Goal: Information Seeking & Learning: Learn about a topic

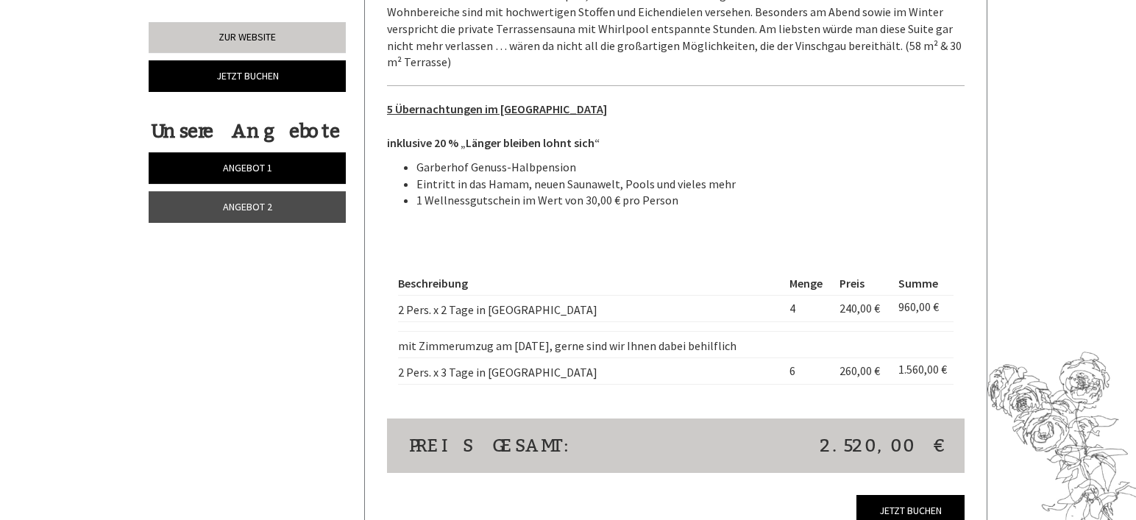
scroll to position [1877, 0]
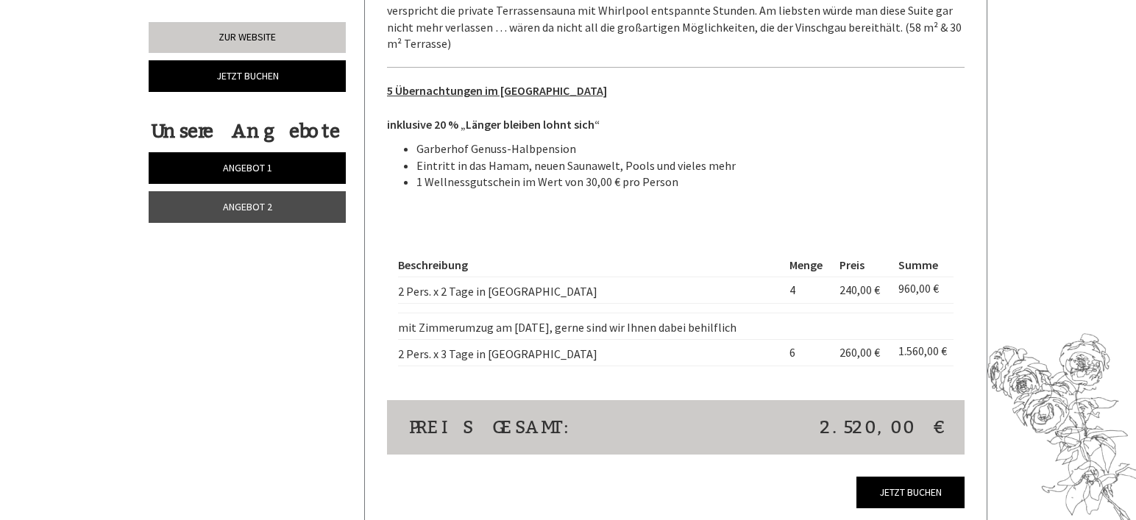
click at [232, 210] on span "Angebot 2" at bounding box center [247, 206] width 49 height 13
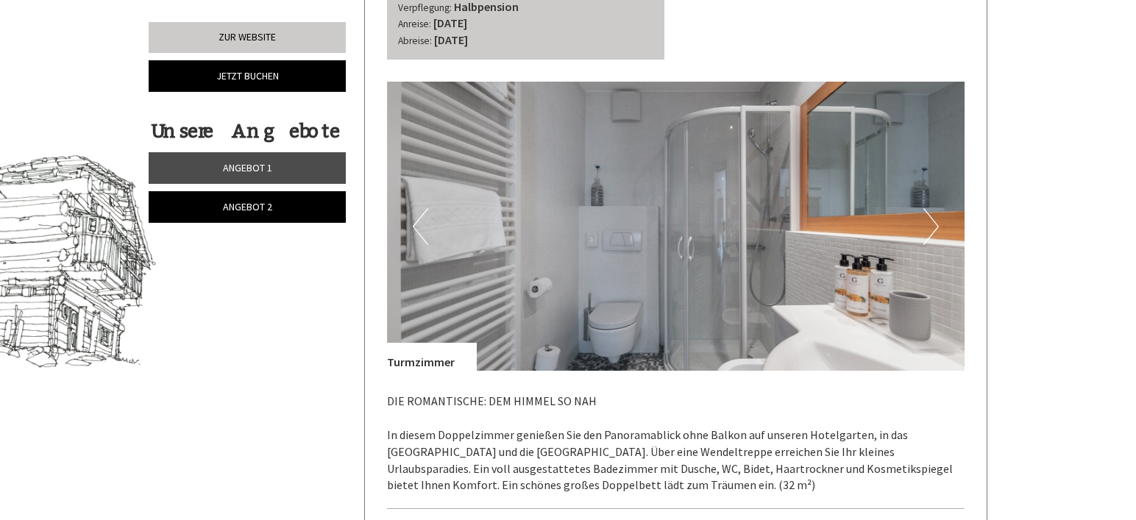
scroll to position [665, 0]
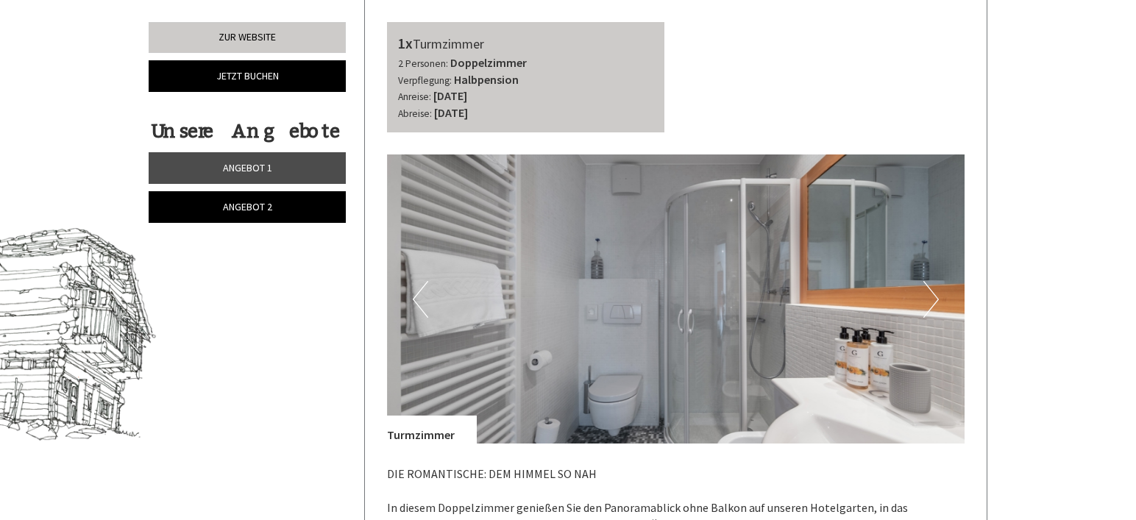
click at [936, 301] on button "Next" at bounding box center [931, 299] width 15 height 37
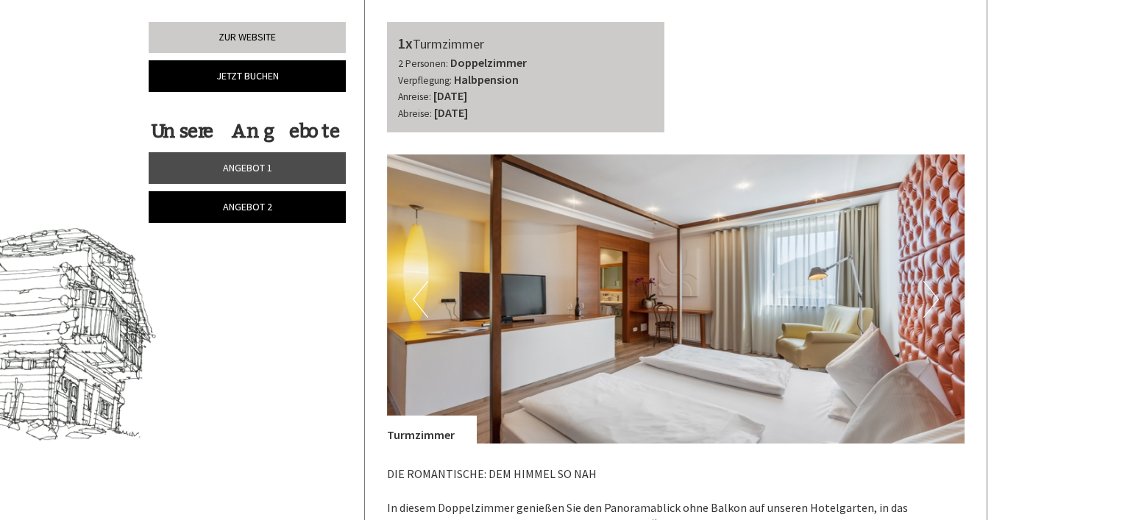
click at [936, 301] on button "Next" at bounding box center [931, 299] width 15 height 37
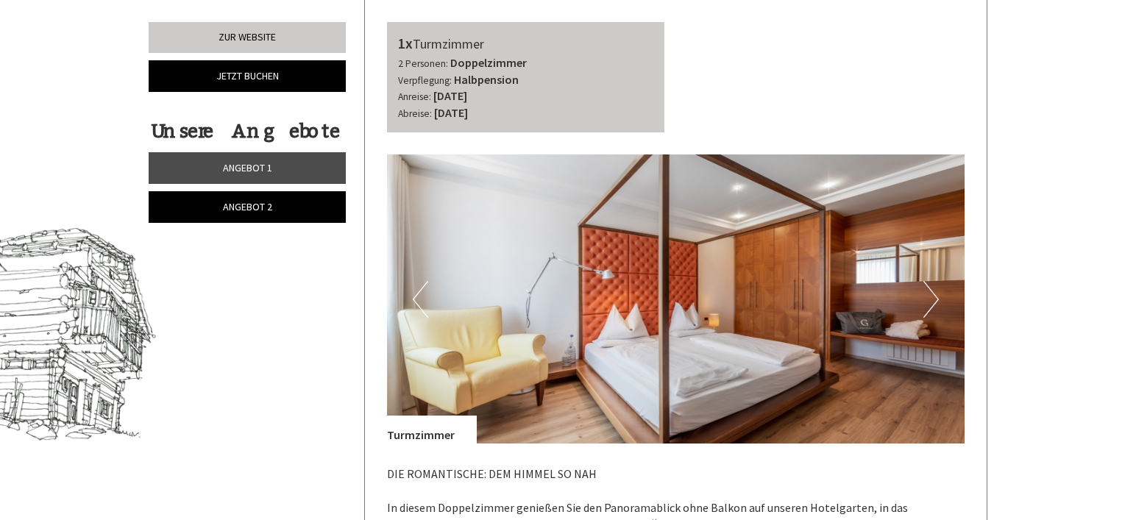
click at [936, 301] on button "Next" at bounding box center [931, 299] width 15 height 37
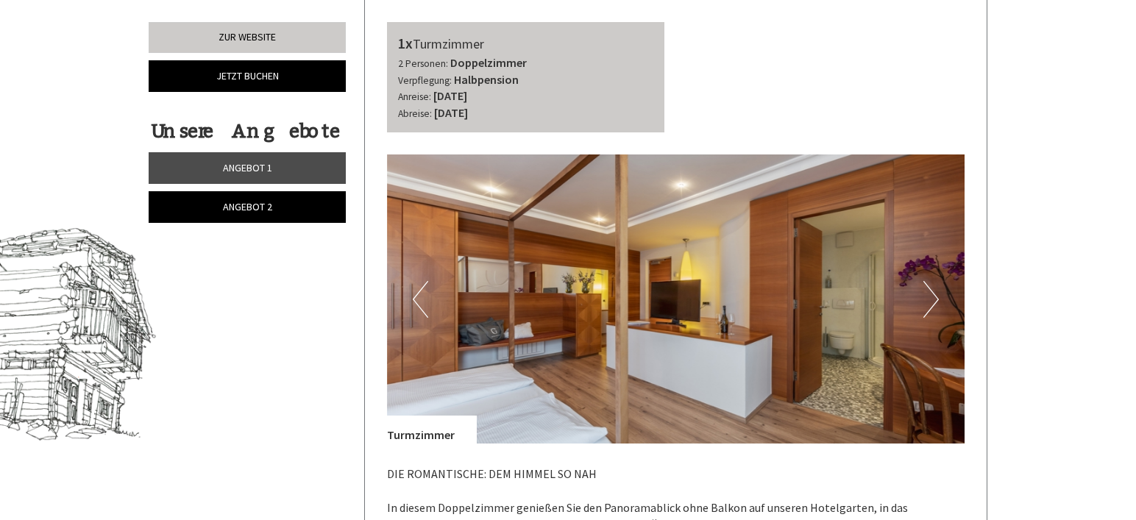
click at [936, 301] on button "Next" at bounding box center [931, 299] width 15 height 37
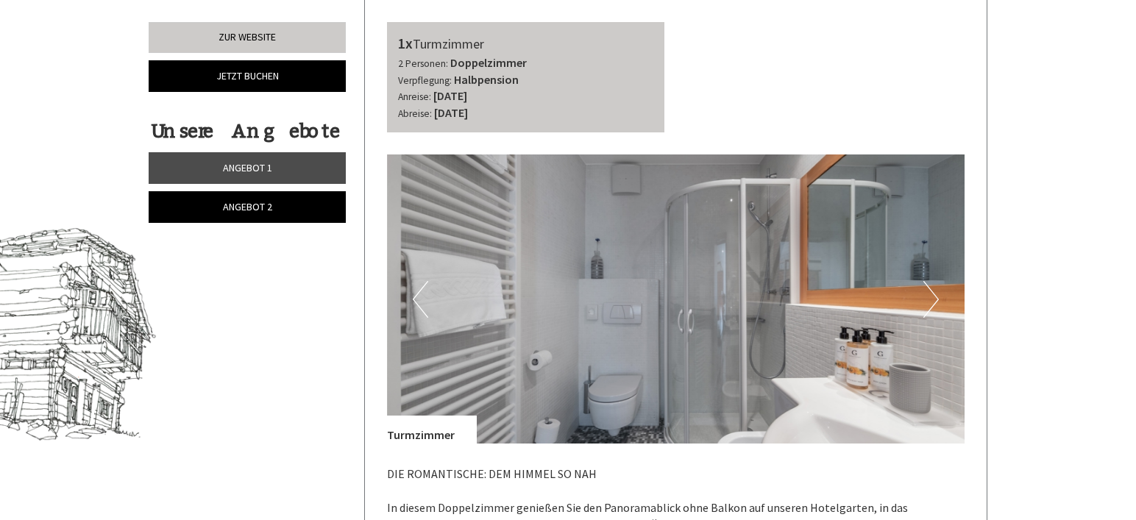
click at [936, 301] on button "Next" at bounding box center [931, 299] width 15 height 37
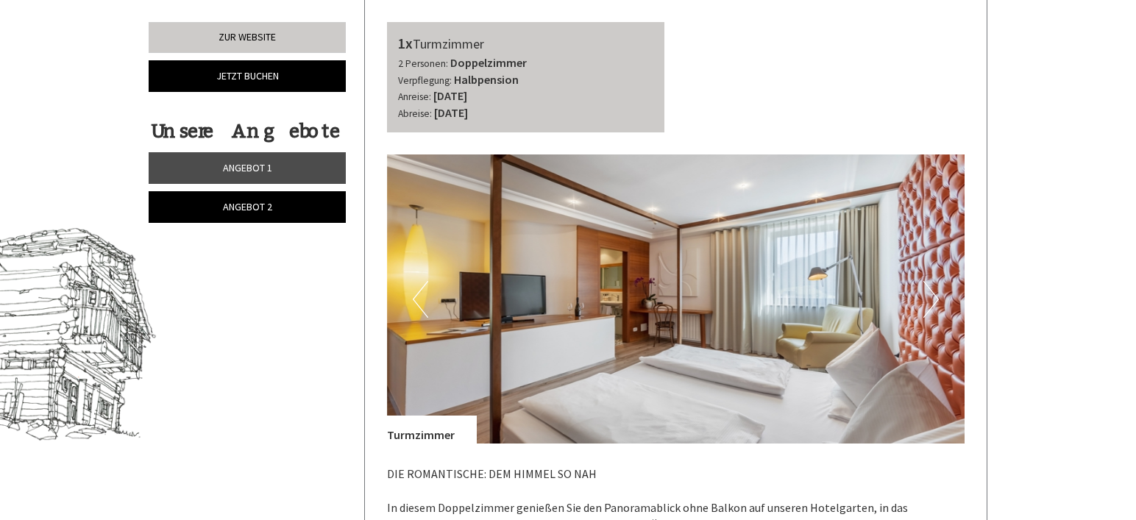
click at [936, 301] on button "Next" at bounding box center [931, 299] width 15 height 37
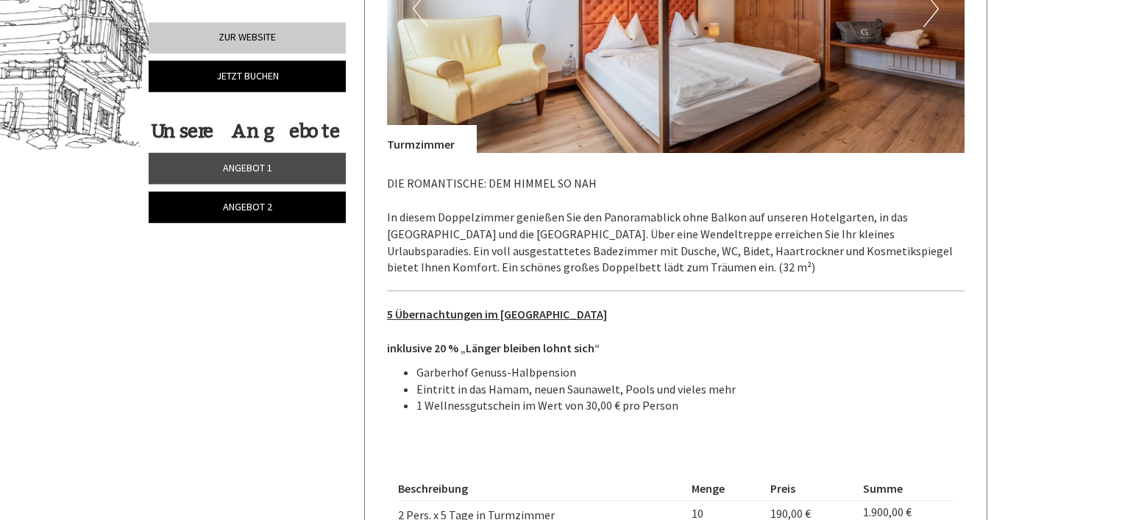
scroll to position [890, 0]
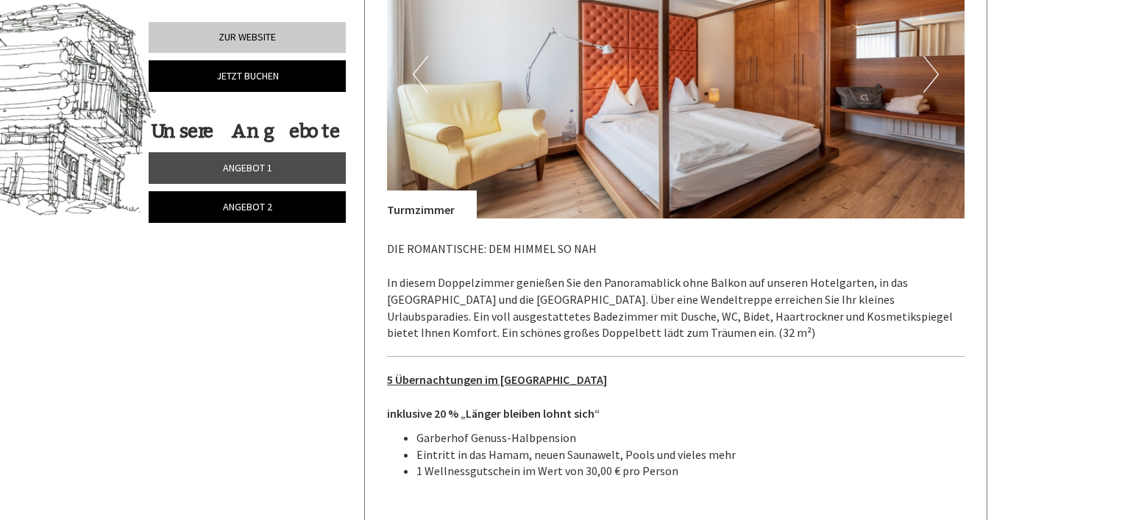
click at [263, 173] on span "Angebot 1" at bounding box center [247, 167] width 49 height 13
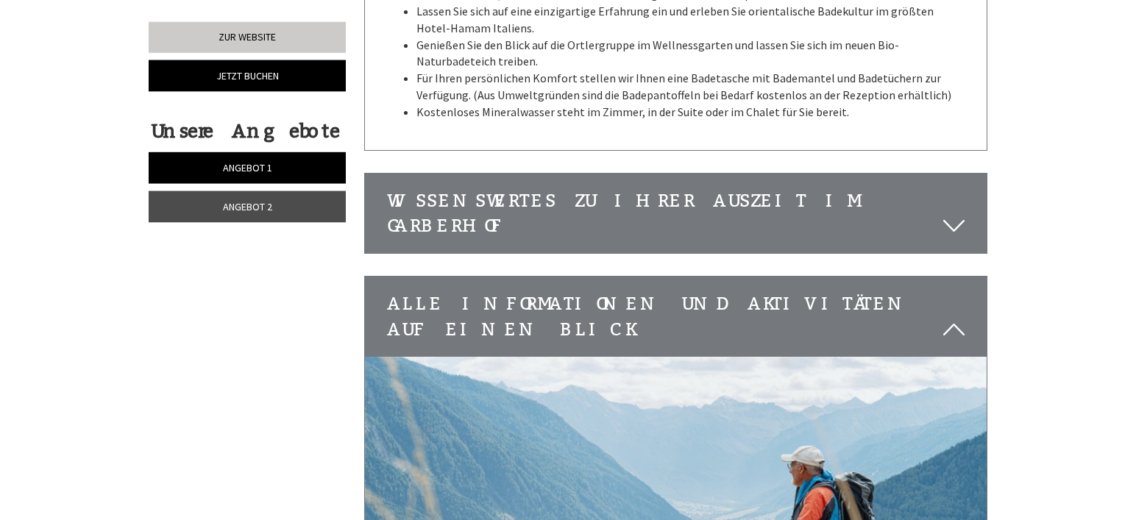
scroll to position [3292, 0]
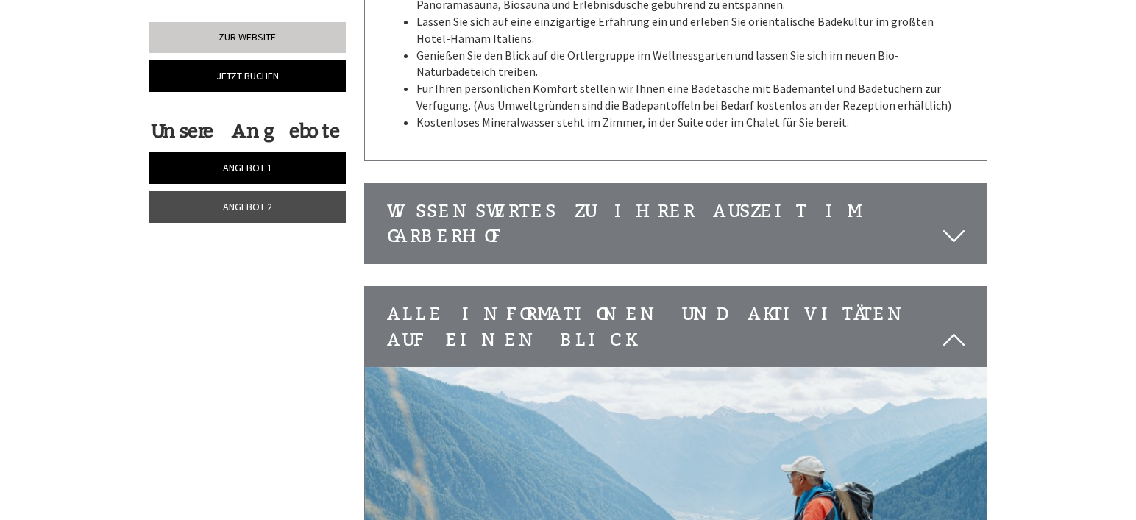
click at [946, 224] on icon at bounding box center [953, 236] width 21 height 25
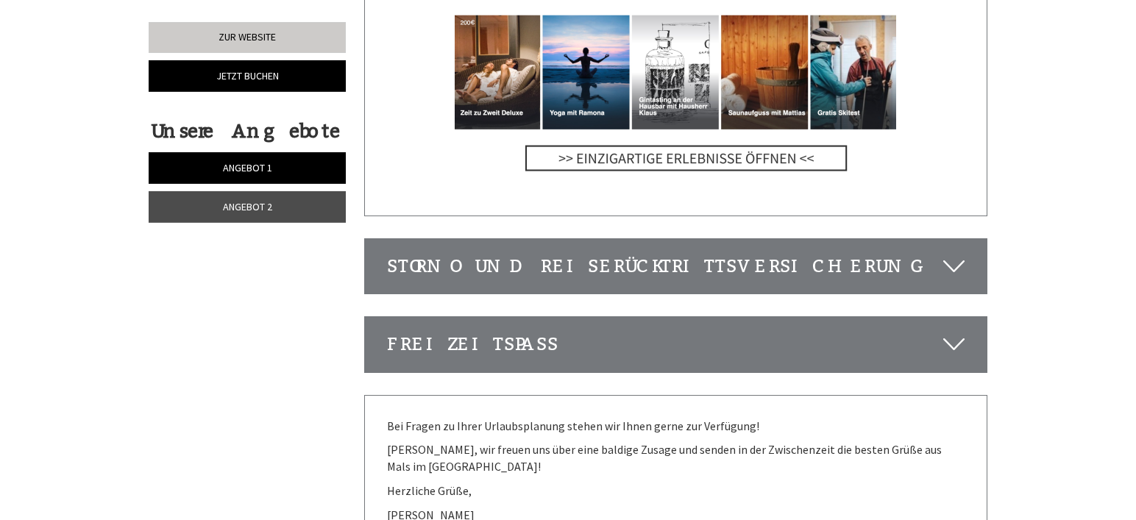
scroll to position [4505, 0]
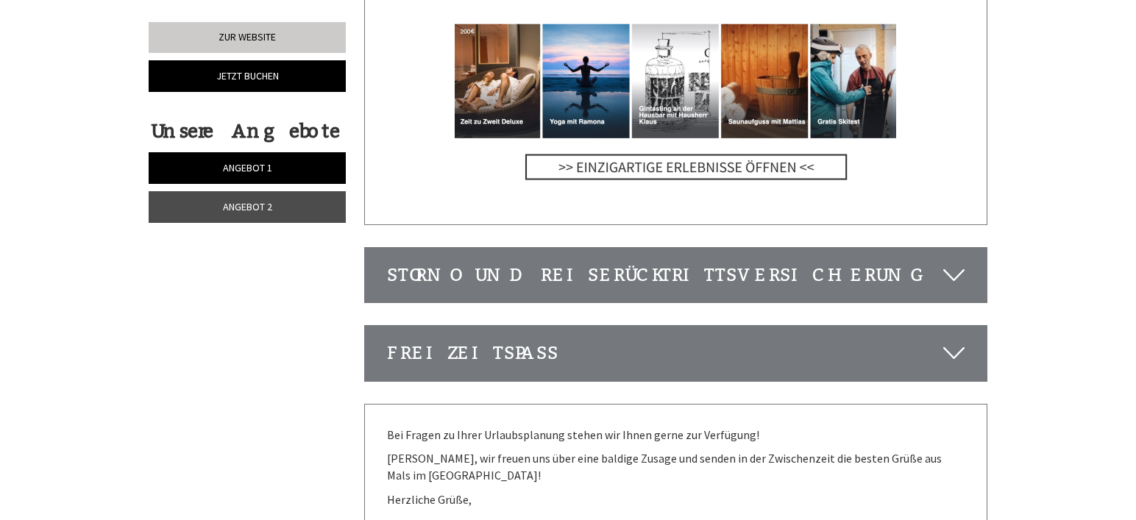
click at [254, 203] on span "Angebot 2" at bounding box center [247, 206] width 49 height 13
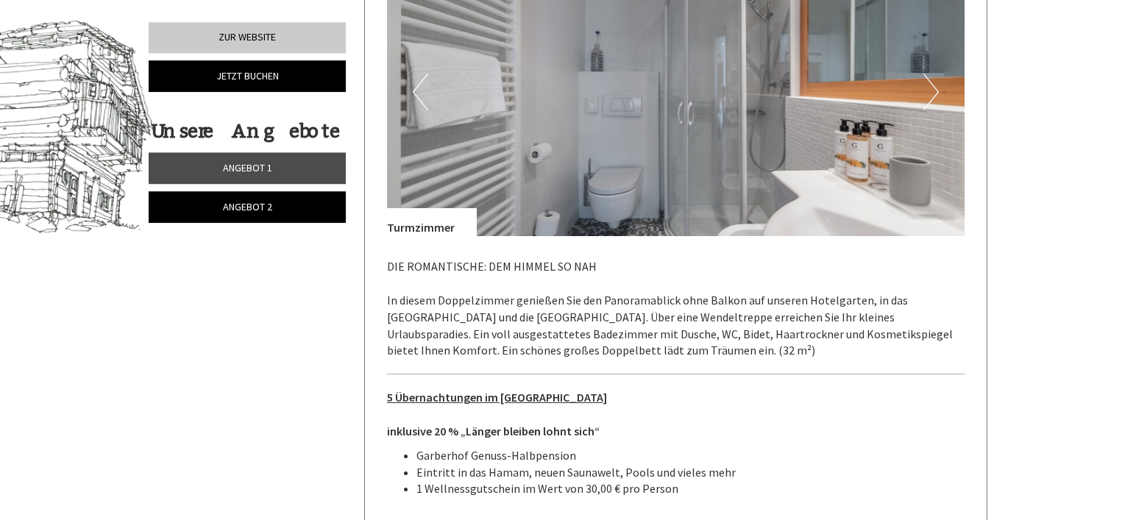
scroll to position [890, 0]
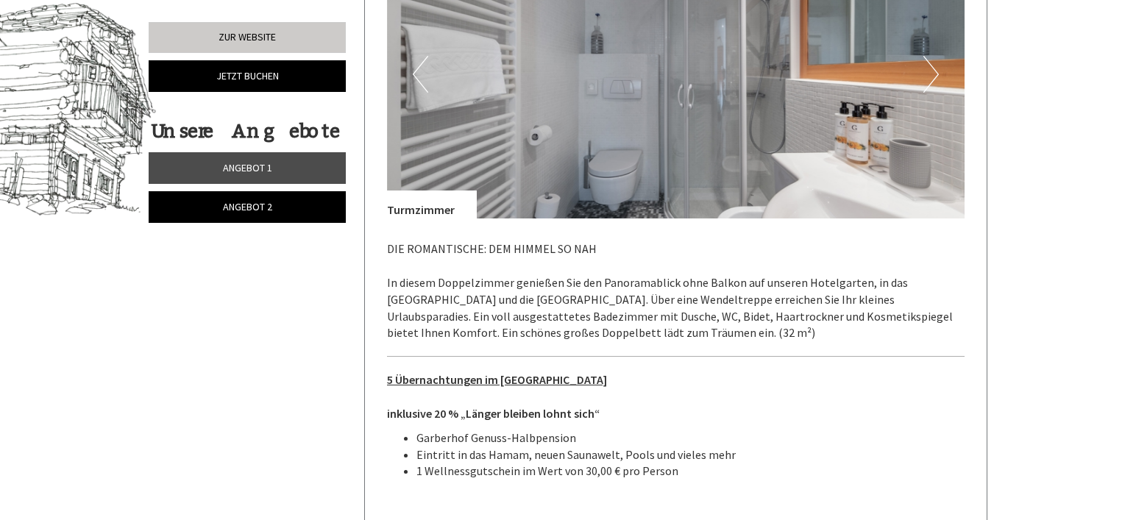
click at [930, 68] on button "Next" at bounding box center [931, 74] width 15 height 37
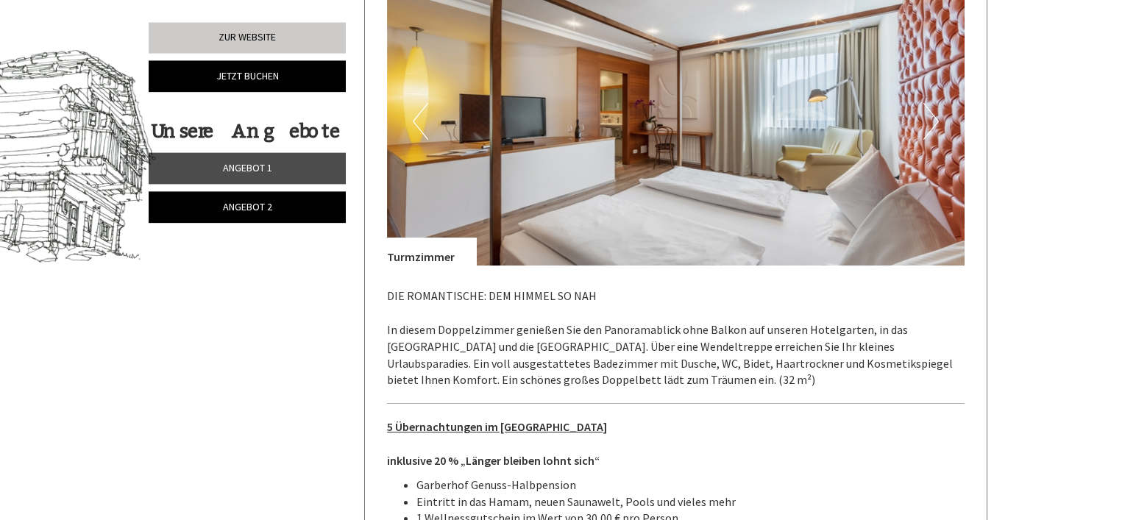
scroll to position [815, 0]
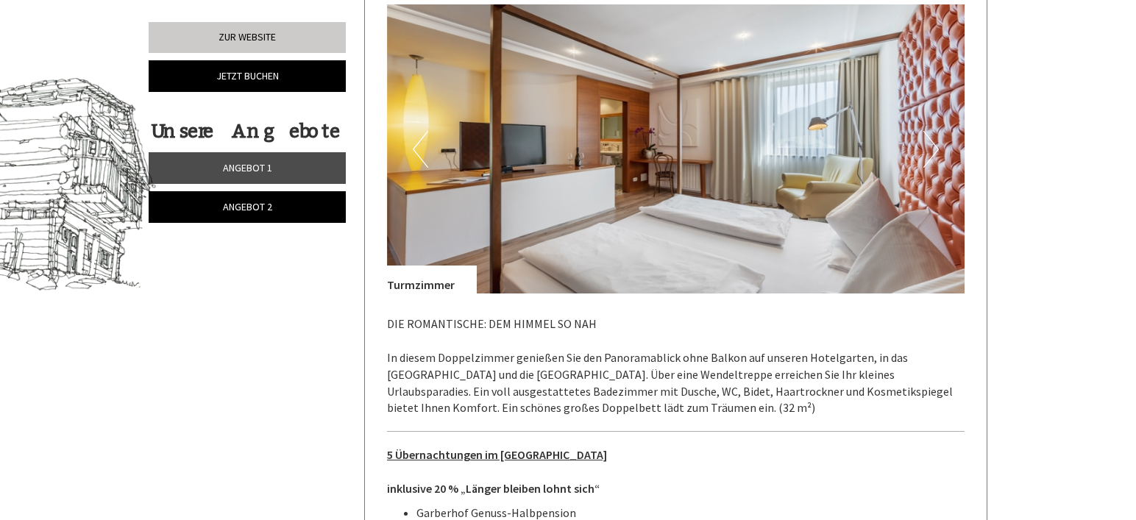
click at [934, 155] on button "Next" at bounding box center [931, 149] width 15 height 37
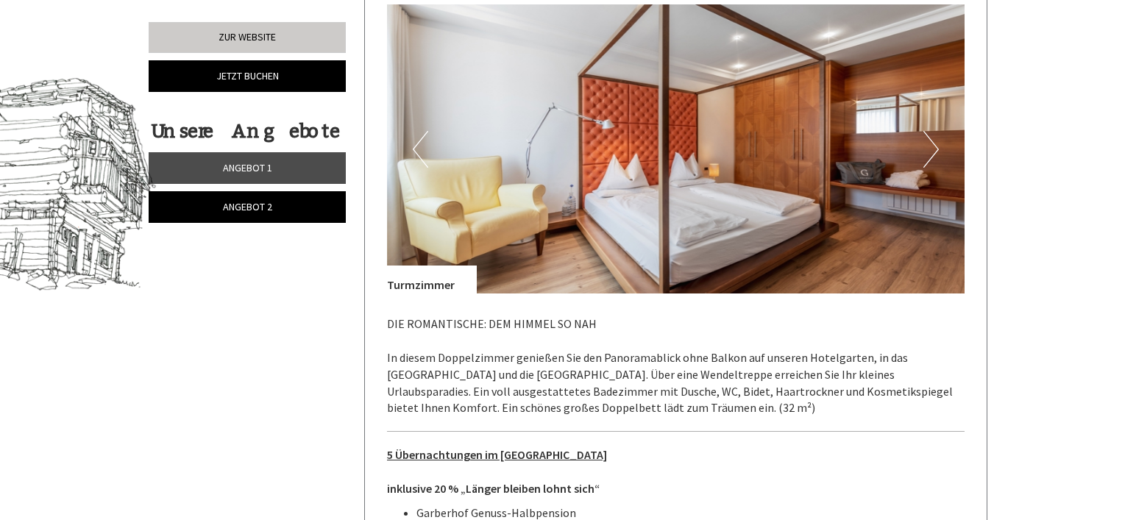
click at [934, 155] on button "Next" at bounding box center [931, 149] width 15 height 37
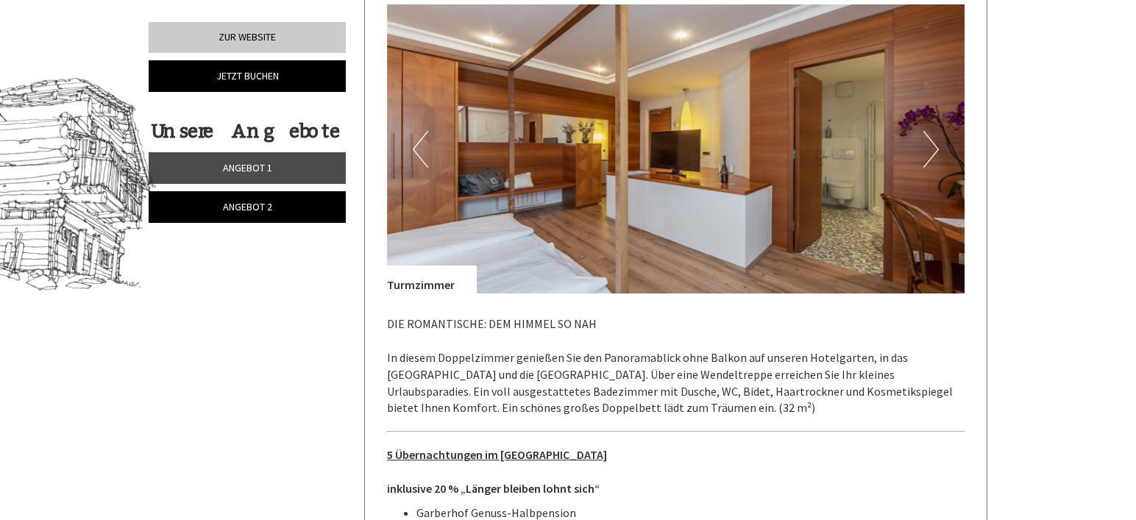
click at [934, 155] on button "Next" at bounding box center [931, 149] width 15 height 37
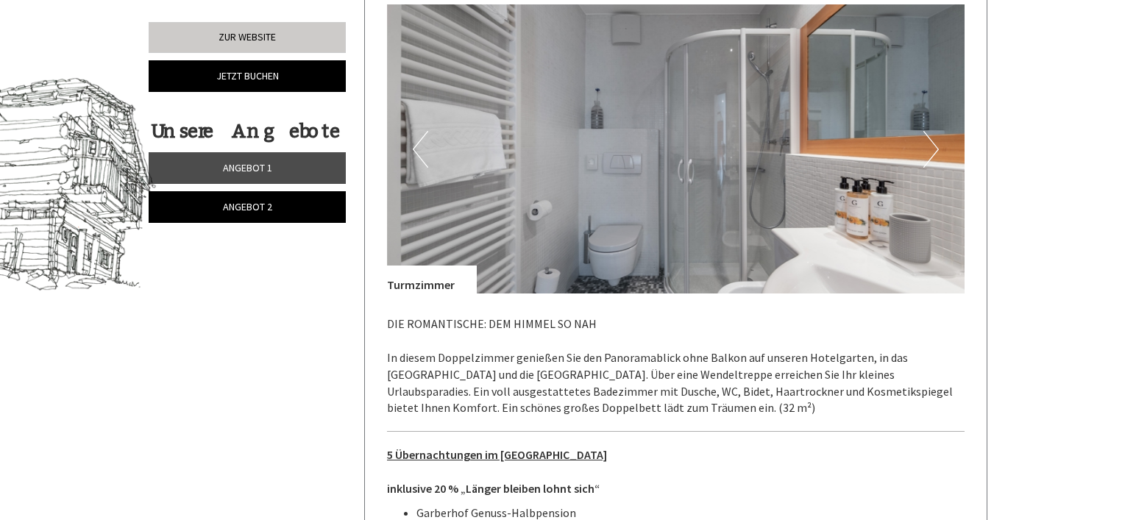
click at [934, 155] on button "Next" at bounding box center [931, 149] width 15 height 37
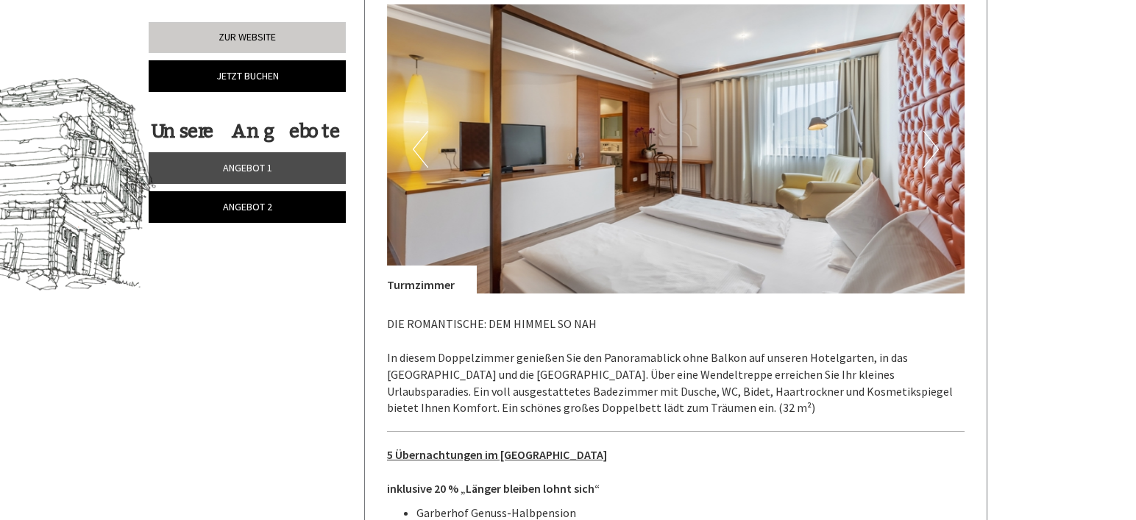
click at [934, 155] on button "Next" at bounding box center [931, 149] width 15 height 37
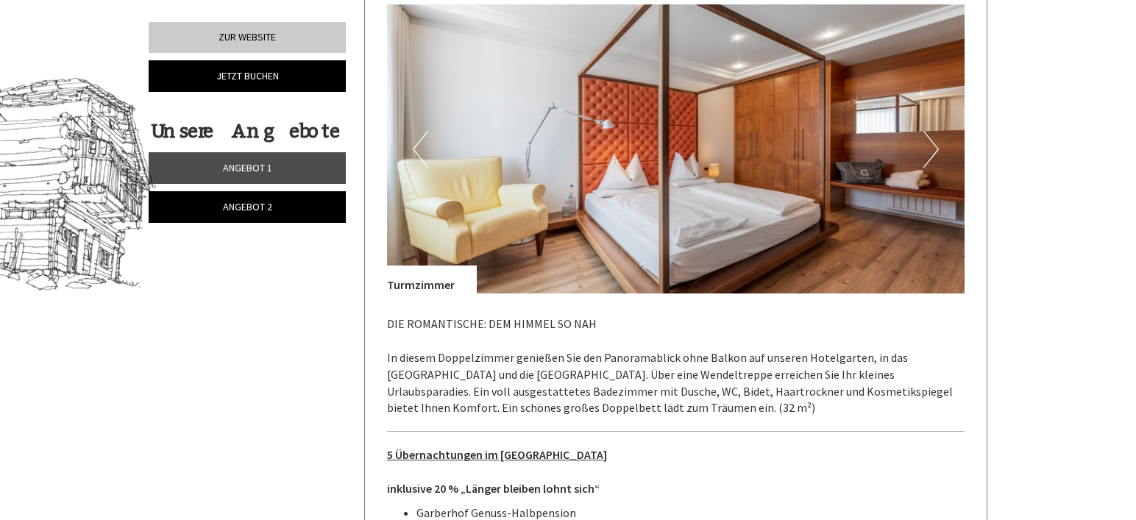
click at [934, 155] on button "Next" at bounding box center [931, 149] width 15 height 37
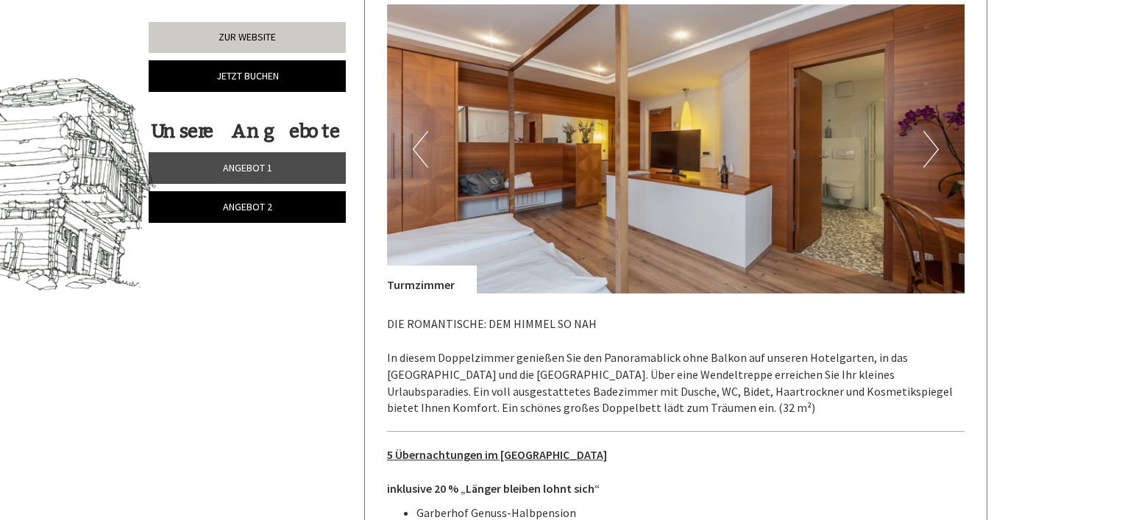
click at [934, 155] on button "Next" at bounding box center [931, 149] width 15 height 37
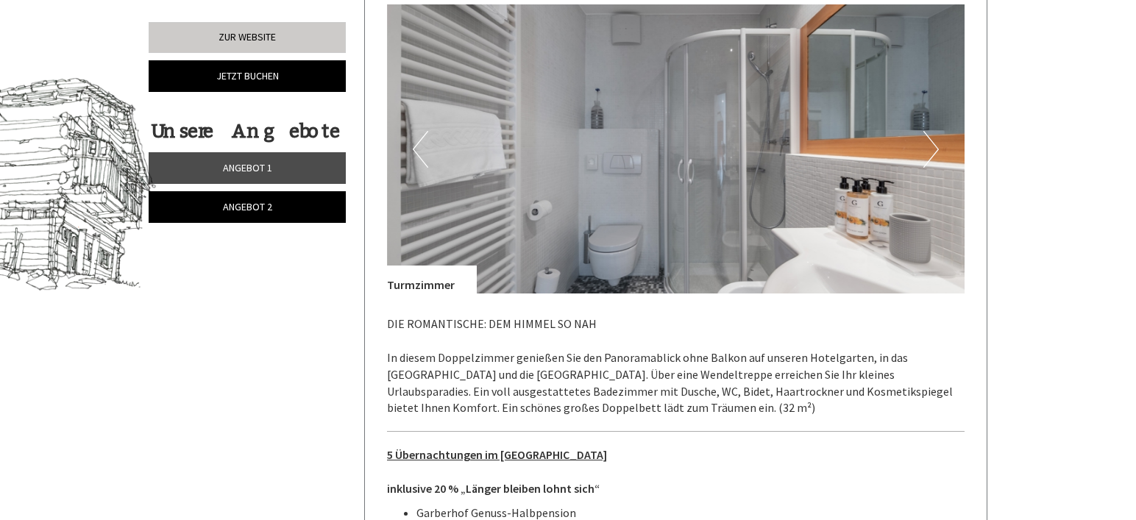
click at [934, 155] on button "Next" at bounding box center [931, 149] width 15 height 37
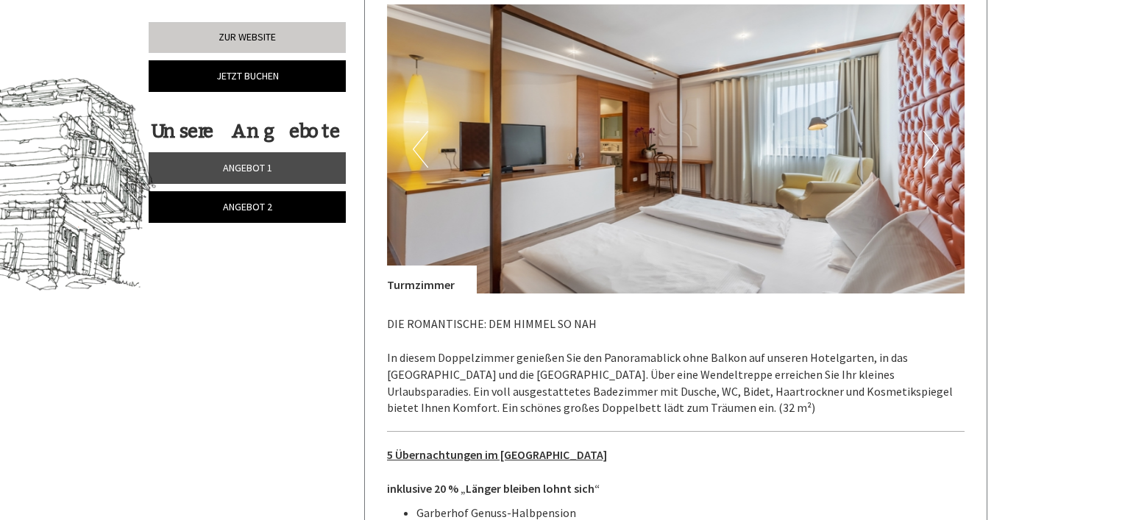
click at [934, 155] on button "Next" at bounding box center [931, 149] width 15 height 37
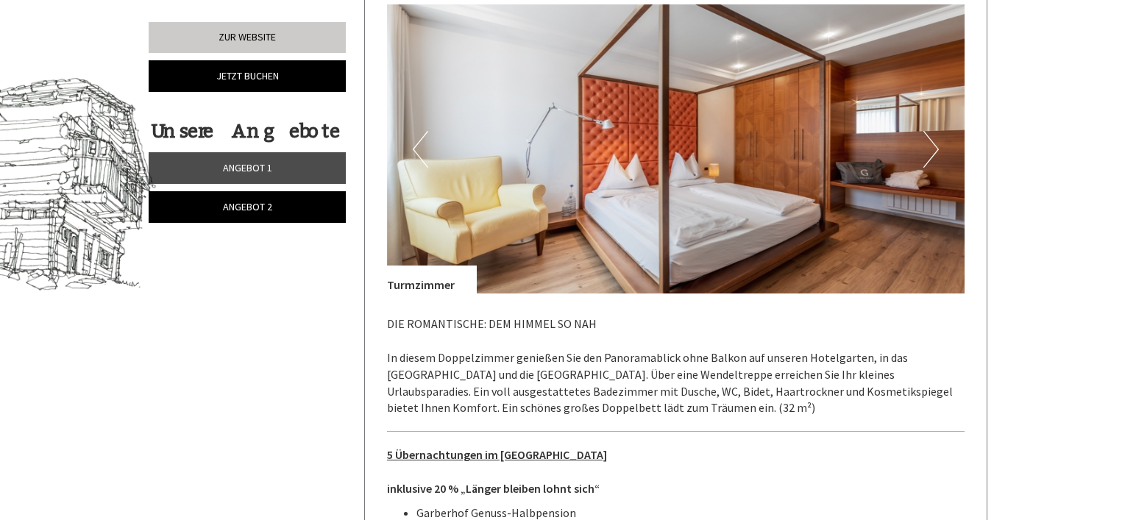
click at [934, 155] on button "Next" at bounding box center [931, 149] width 15 height 37
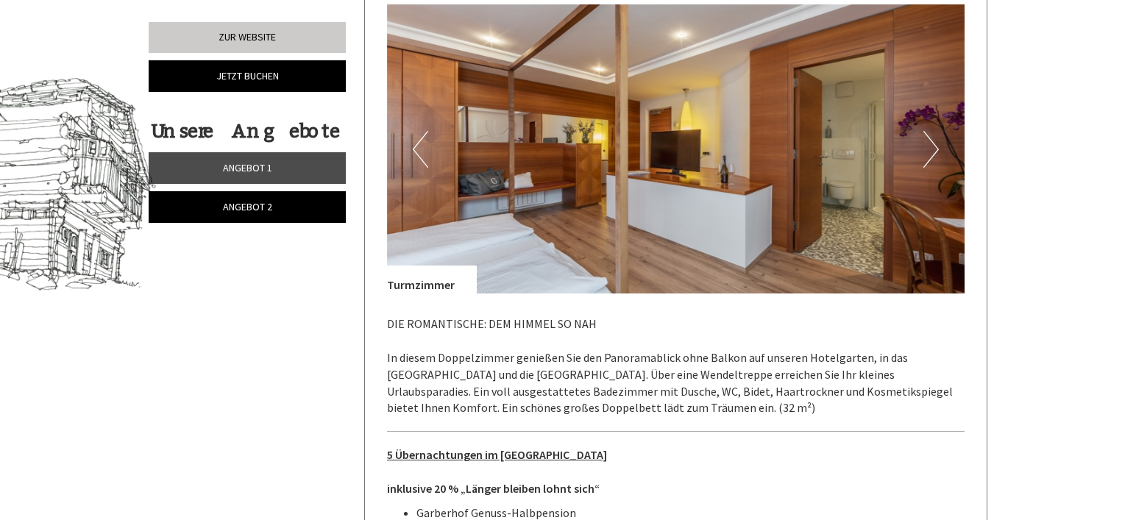
click at [934, 155] on button "Next" at bounding box center [931, 149] width 15 height 37
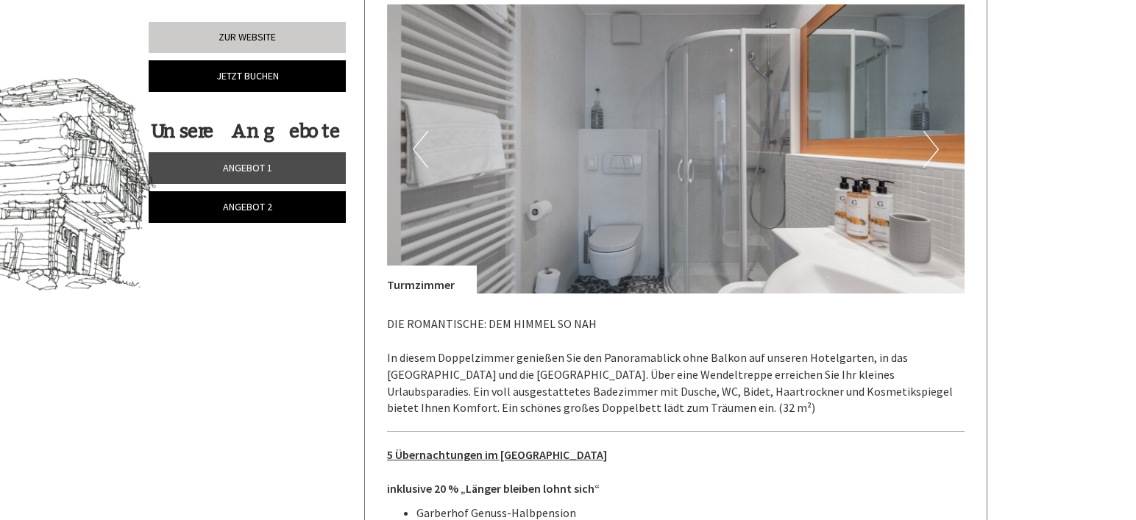
click at [934, 155] on button "Next" at bounding box center [931, 149] width 15 height 37
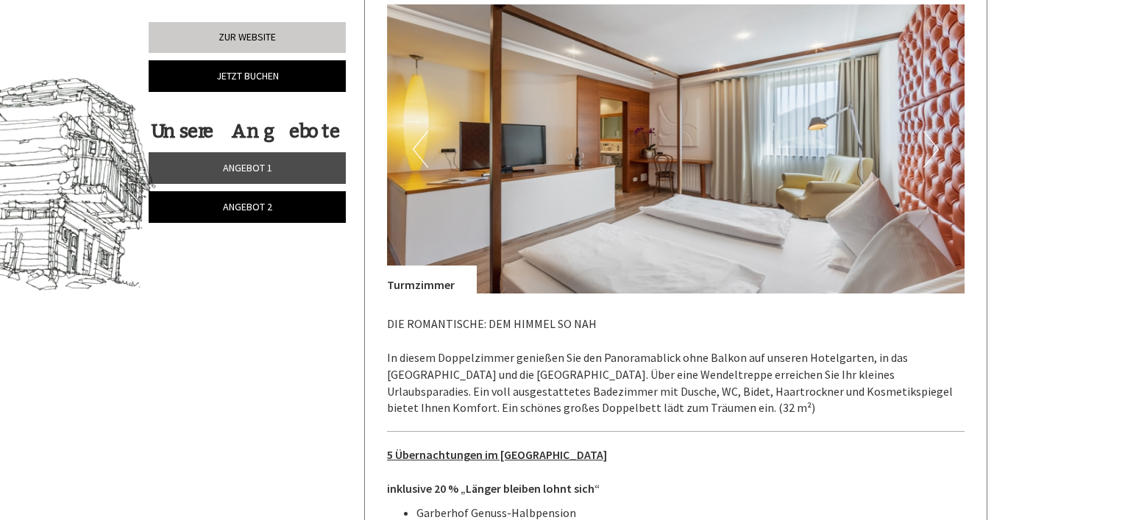
click at [934, 155] on button "Next" at bounding box center [931, 149] width 15 height 37
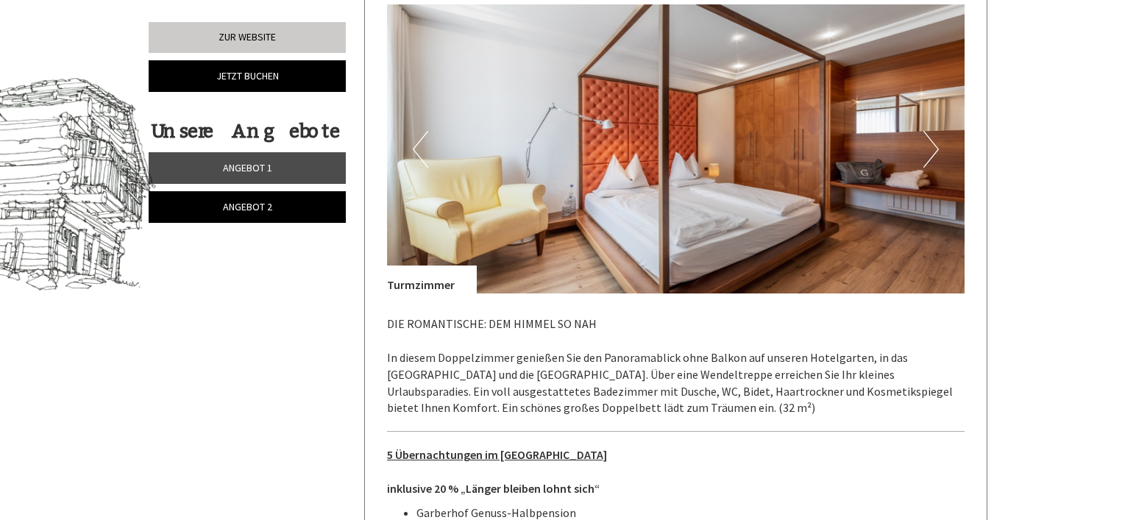
click at [934, 155] on button "Next" at bounding box center [931, 149] width 15 height 37
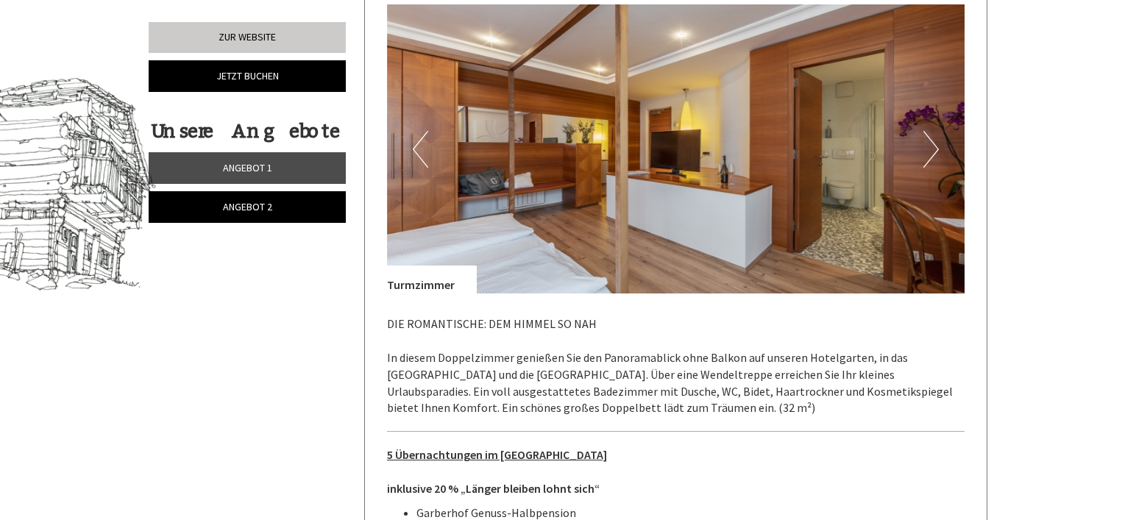
click at [934, 155] on button "Next" at bounding box center [931, 149] width 15 height 37
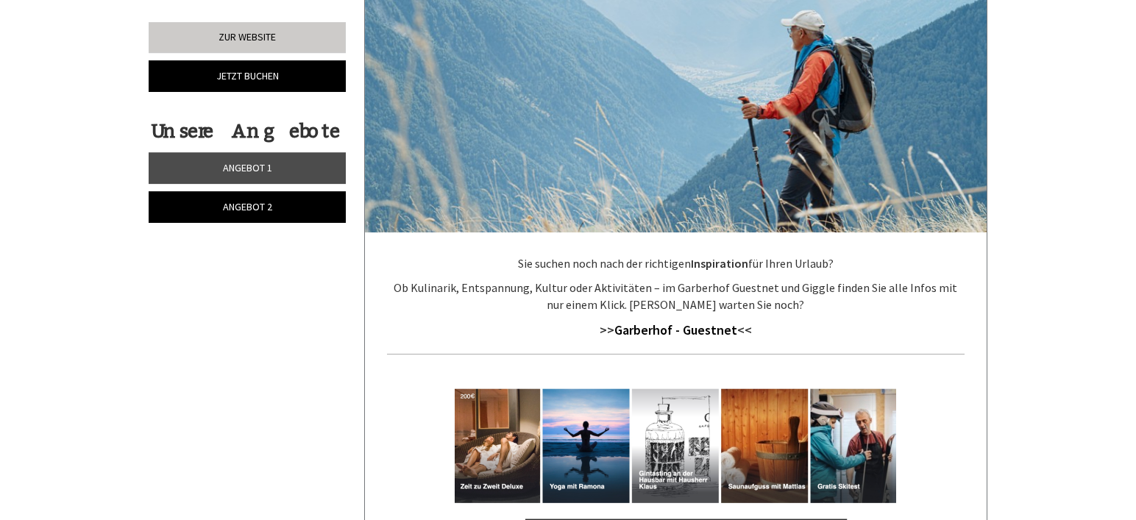
scroll to position [3528, 0]
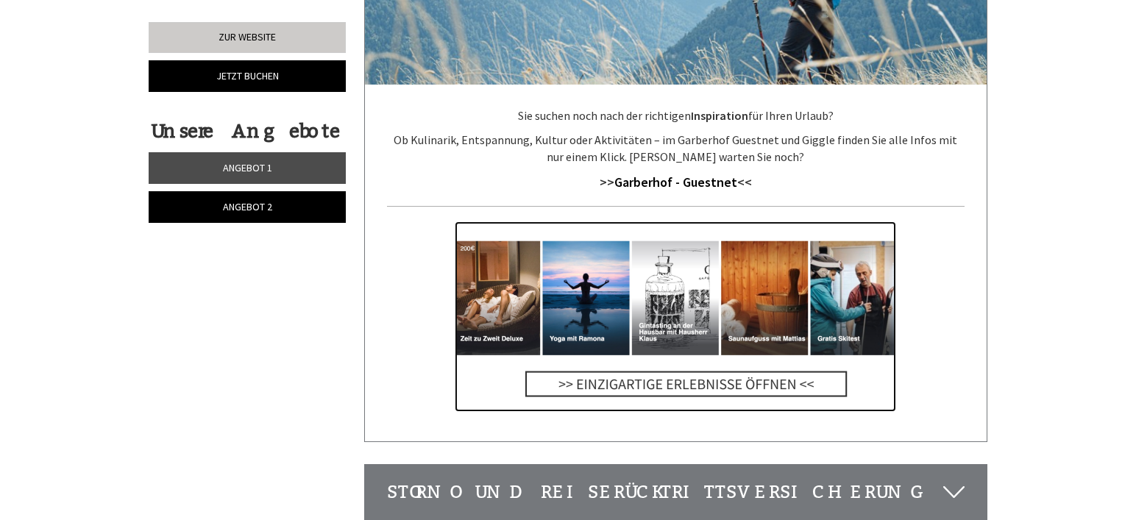
click at [765, 266] on img at bounding box center [676, 317] width 442 height 191
